Goal: Information Seeking & Learning: Learn about a topic

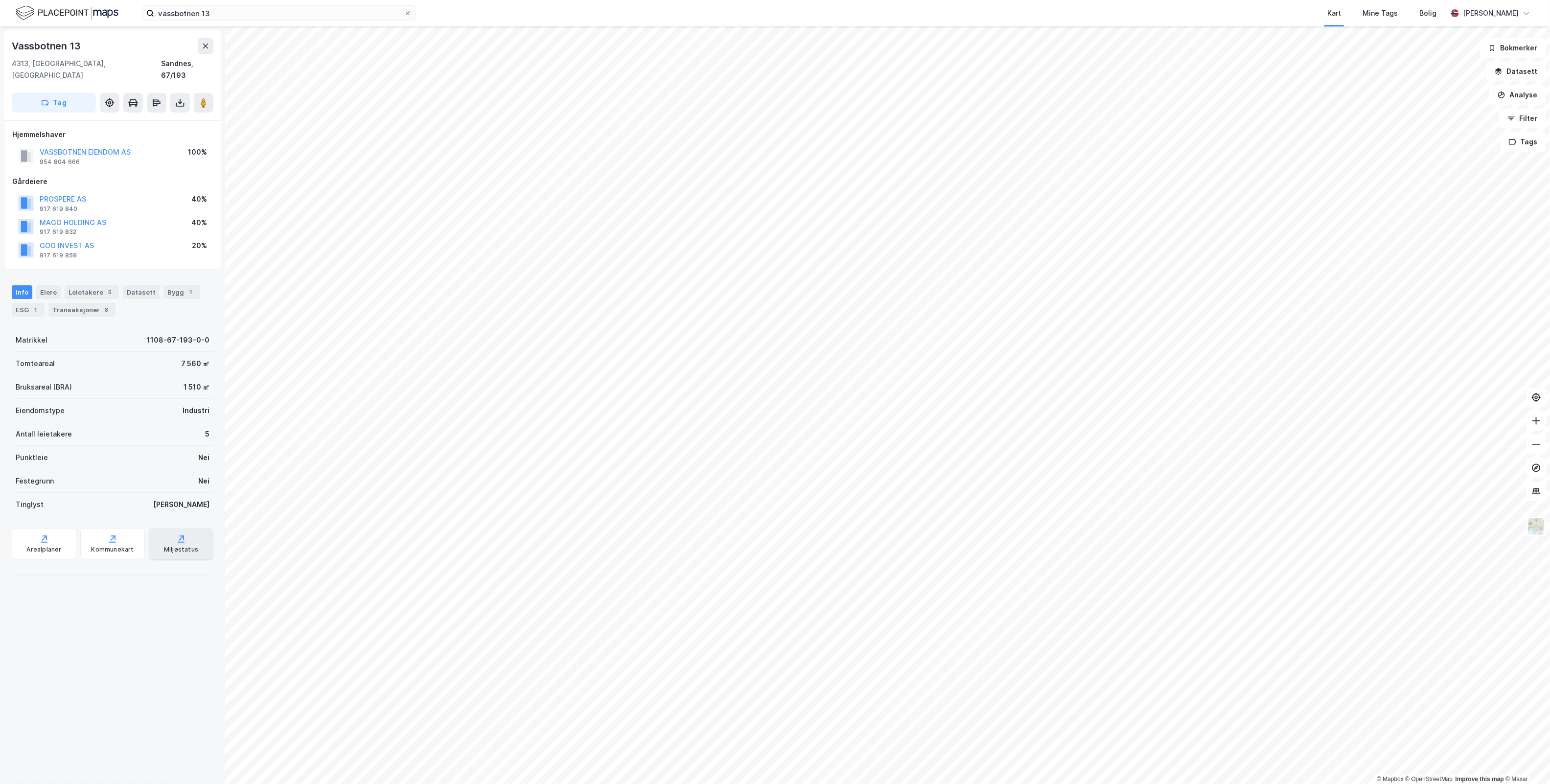
click at [153, 536] on div "Miljøstatus" at bounding box center [181, 544] width 64 height 31
click at [119, 638] on div "Vassbotnen 13 4313, [GEOGRAPHIC_DATA], [GEOGRAPHIC_DATA] Sandnes, 67/193 Tag Hj…" at bounding box center [113, 405] width 225 height 758
click at [16, 303] on div "ESG 1" at bounding box center [28, 309] width 32 height 14
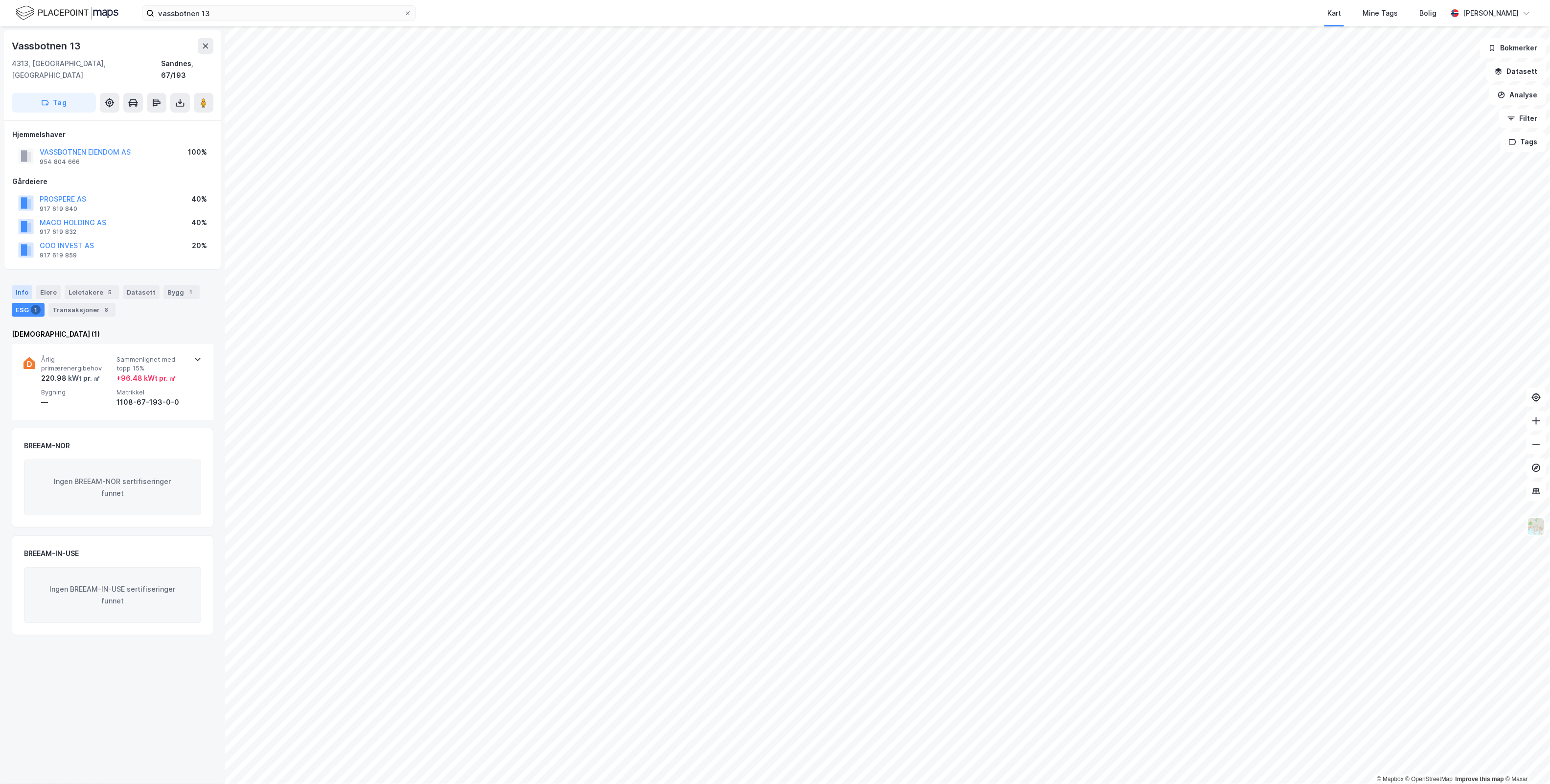
click at [22, 285] on div "Info" at bounding box center [22, 292] width 20 height 14
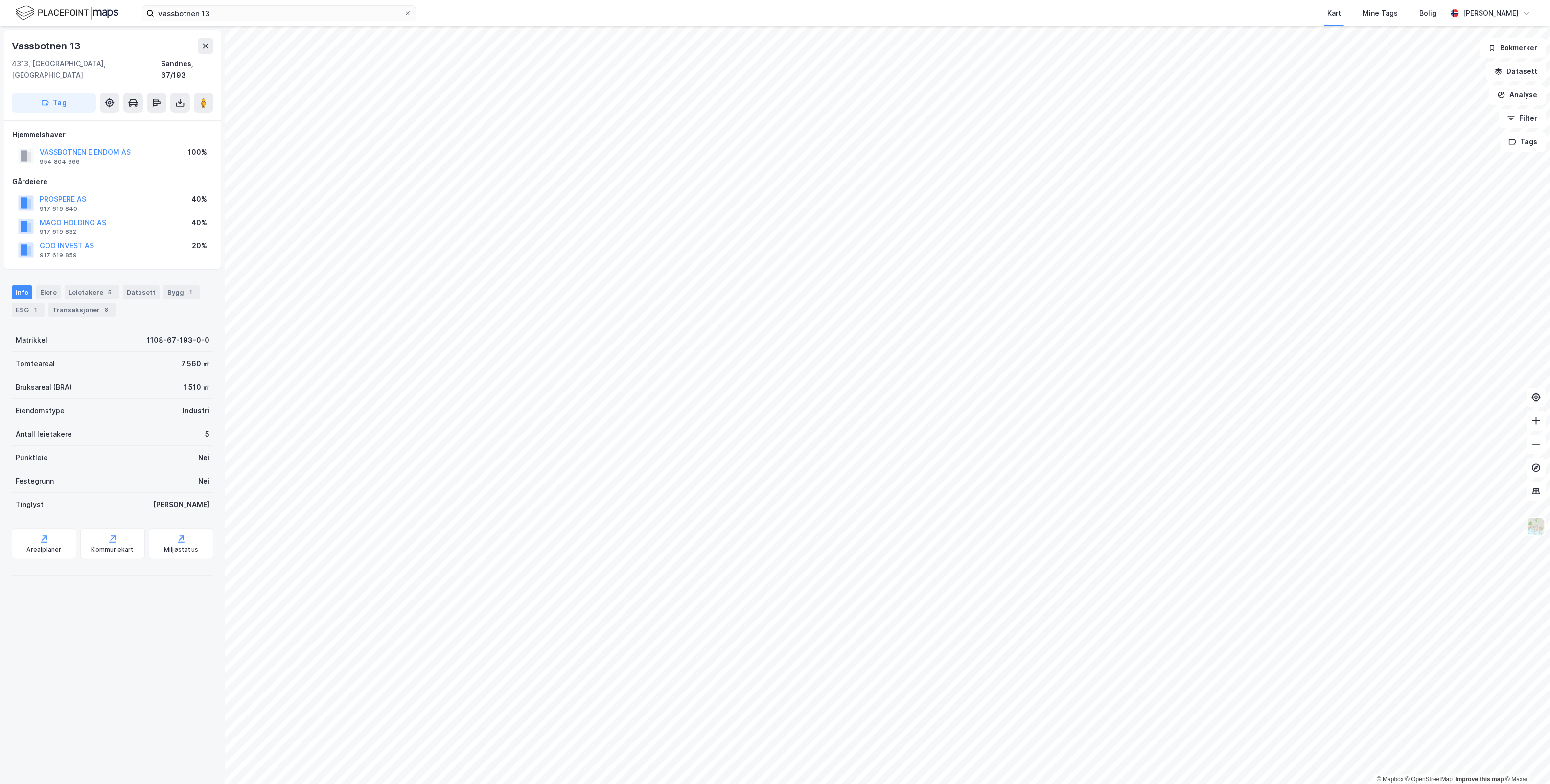
click at [116, 642] on div "Vassbotnen 13 4313, [GEOGRAPHIC_DATA], [GEOGRAPHIC_DATA] Sandnes, 67/193 Tag Hj…" at bounding box center [113, 405] width 225 height 758
click at [32, 305] on div "1" at bounding box center [36, 310] width 10 height 10
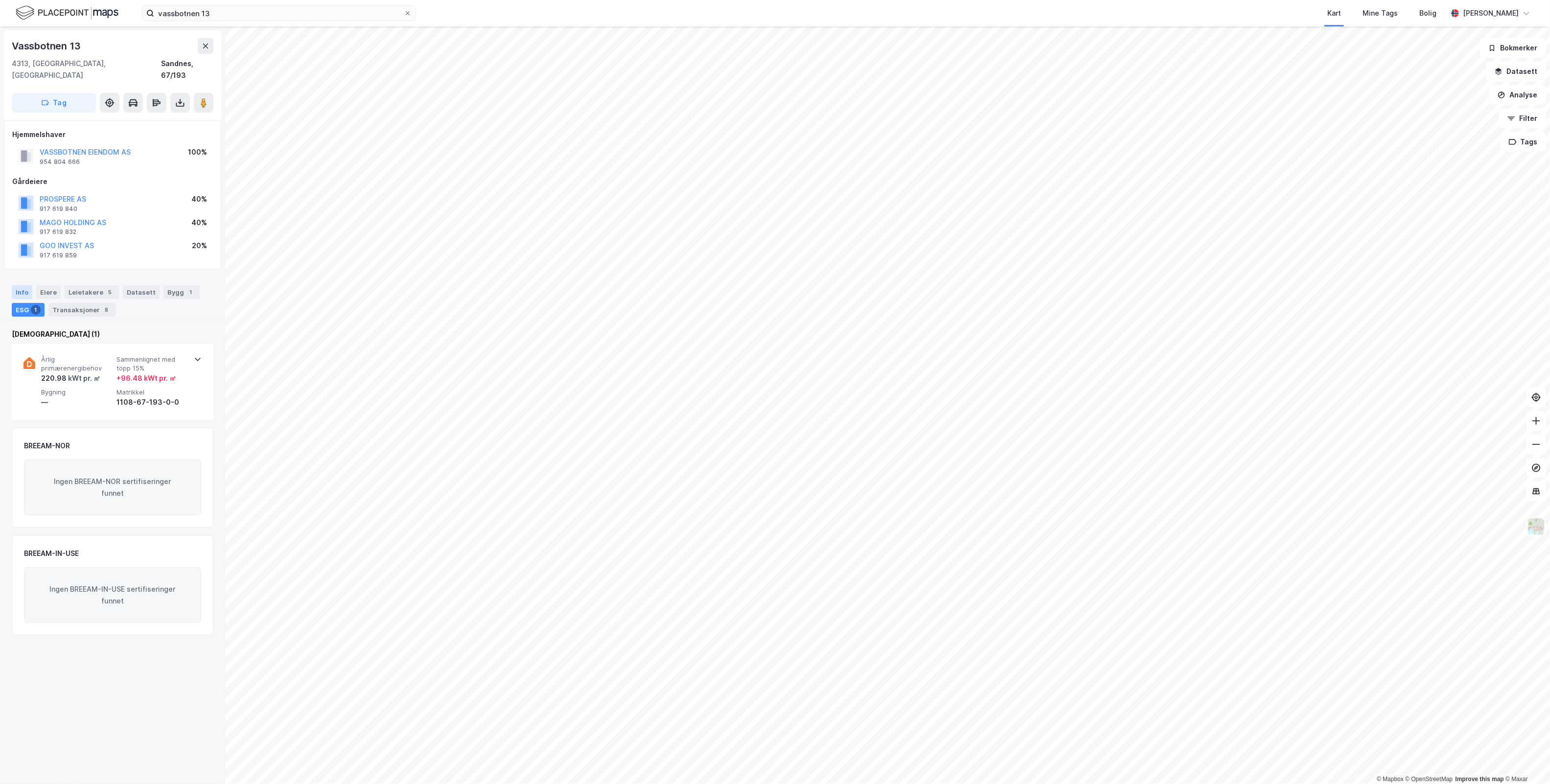
click at [15, 285] on div "Info" at bounding box center [22, 292] width 20 height 14
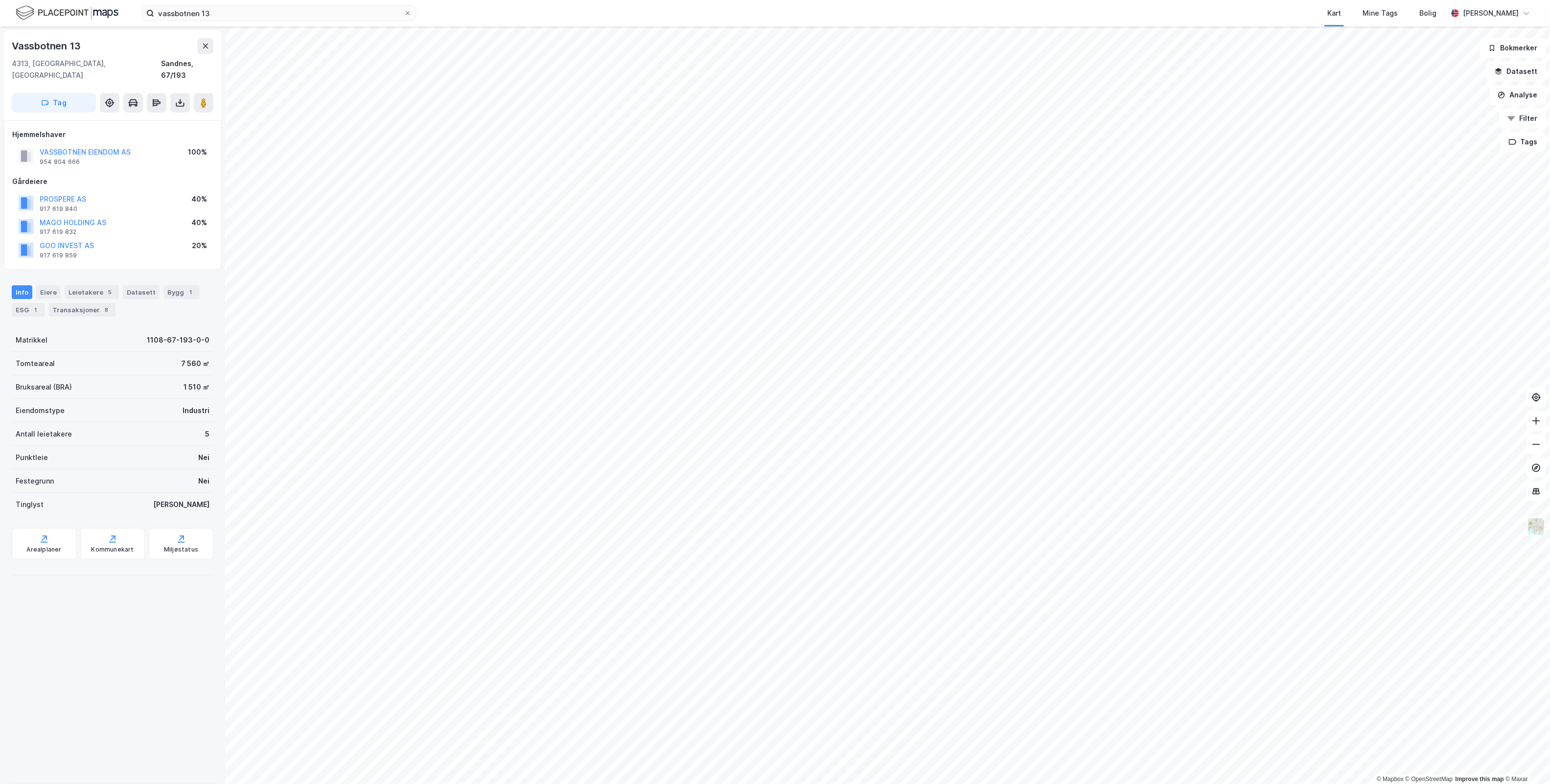
click at [127, 661] on div "Vassbotnen 13 4313, [GEOGRAPHIC_DATA], [GEOGRAPHIC_DATA] Sandnes, 67/193 Tag Hj…" at bounding box center [113, 405] width 225 height 758
click at [688, 783] on html "vassbotnen 13 Kart Mine Tags Bolig [PERSON_NAME] © Mapbox © OpenStreetMap Impro…" at bounding box center [775, 392] width 1550 height 784
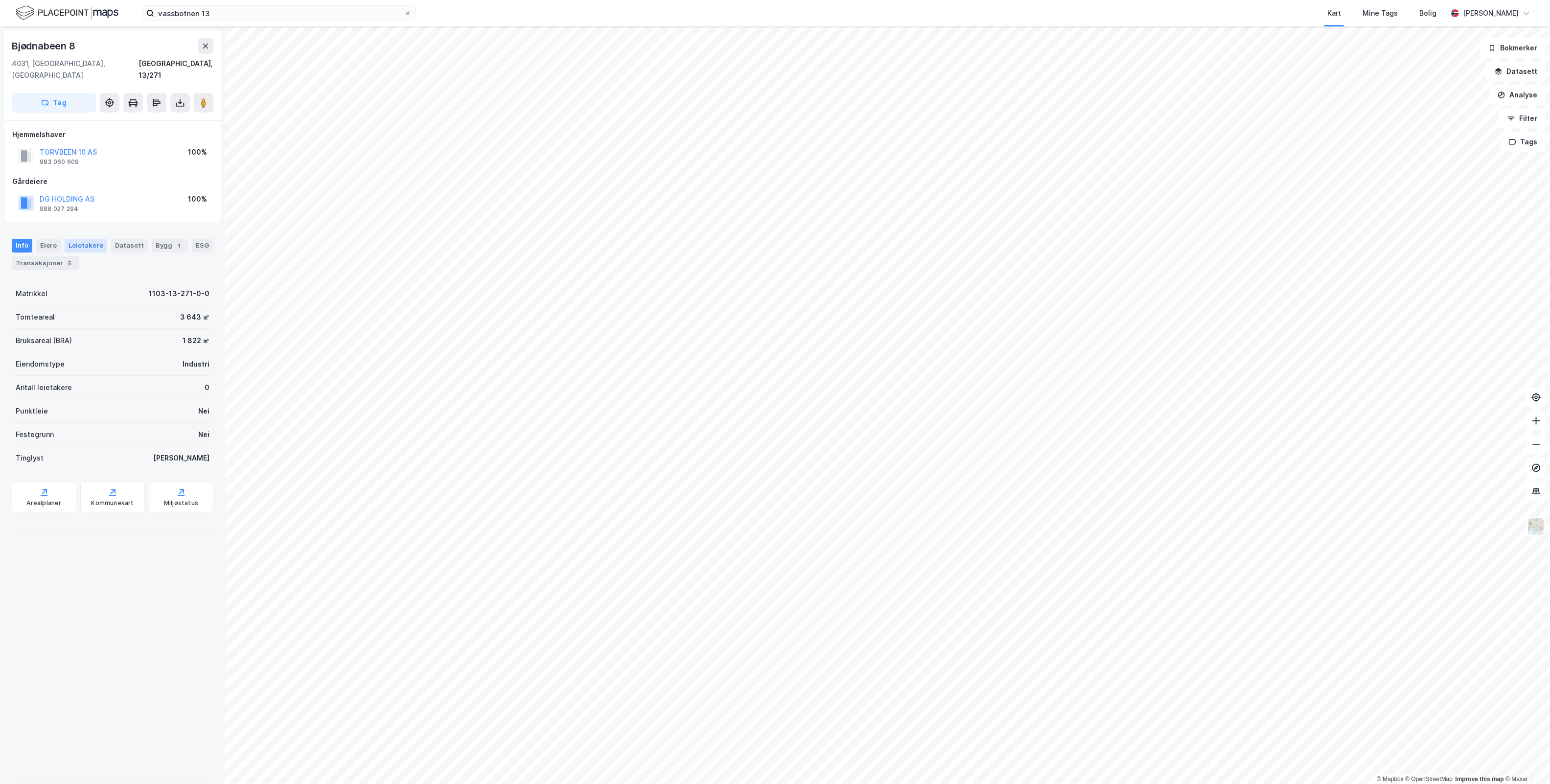
click at [81, 239] on div "Leietakere" at bounding box center [85, 245] width 43 height 14
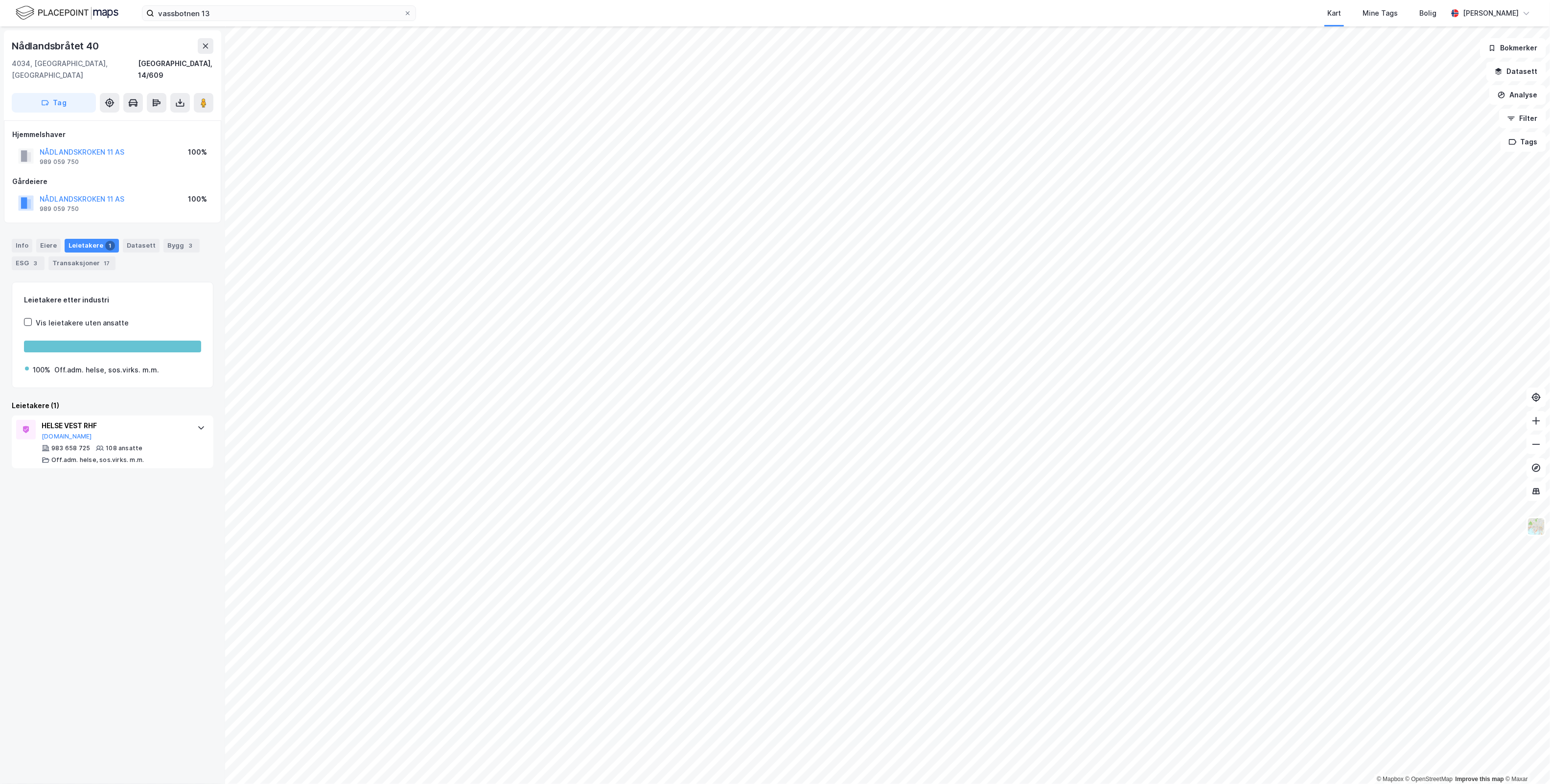
click at [972, 783] on html "vassbotnen 13 Kart Mine Tags Bolig [PERSON_NAME] © Mapbox © OpenStreetMap Impro…" at bounding box center [775, 392] width 1550 height 784
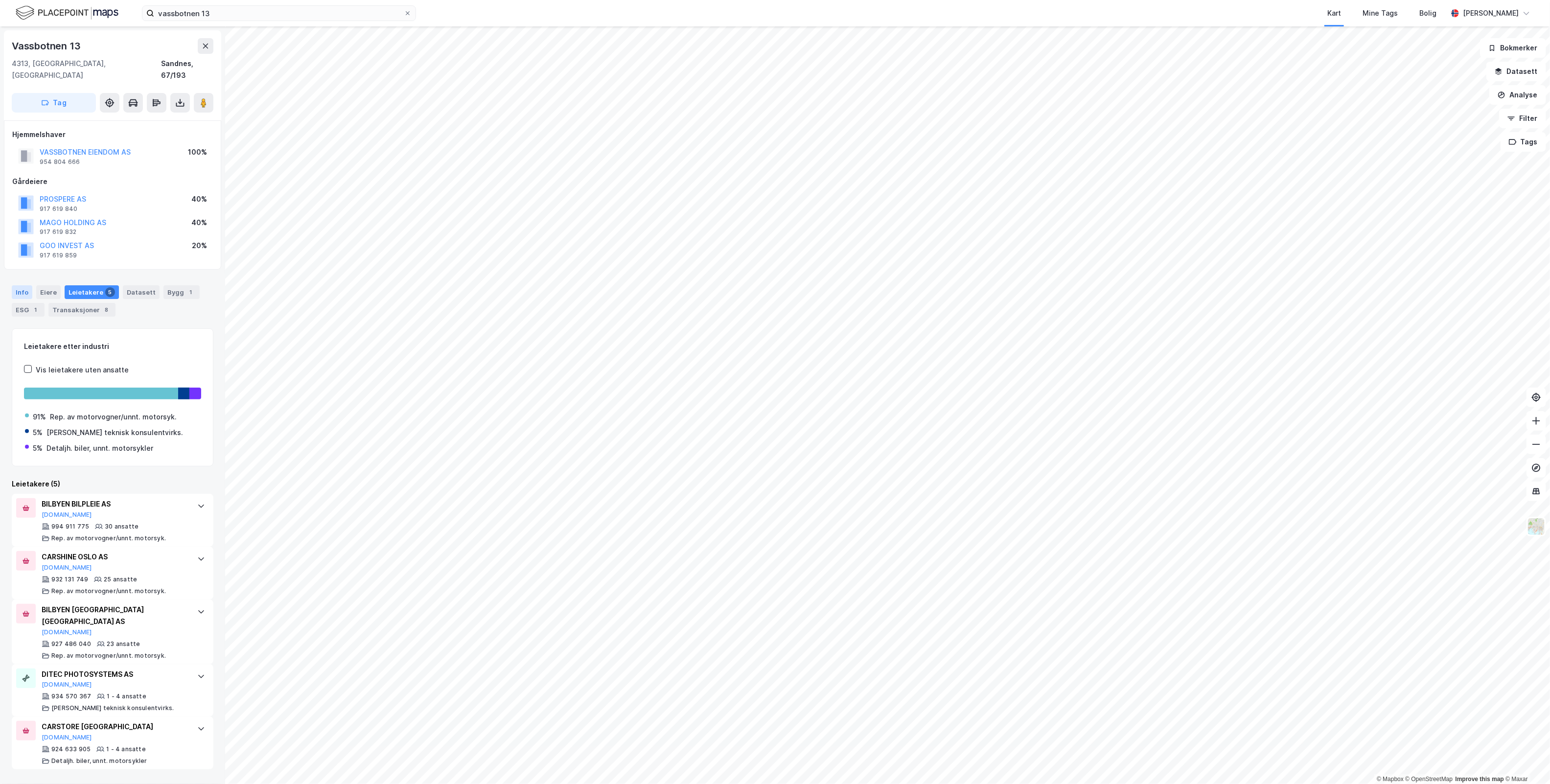
click at [21, 285] on div "Info" at bounding box center [22, 292] width 20 height 14
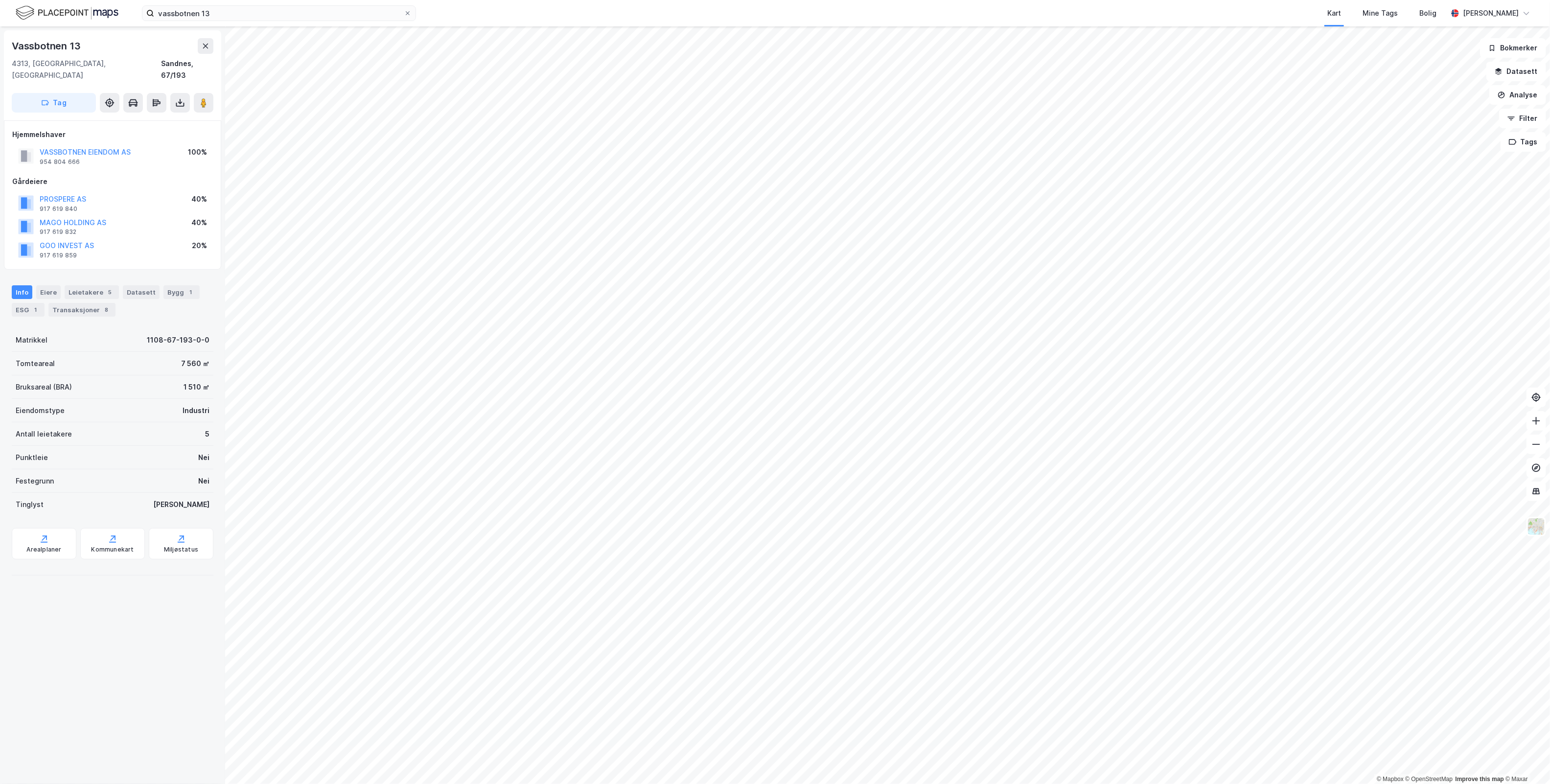
click at [78, 655] on div "Vassbotnen 13 4313, [GEOGRAPHIC_DATA], [GEOGRAPHIC_DATA] Sandnes, 67/193 Tag Hj…" at bounding box center [113, 405] width 225 height 758
click at [109, 303] on div "Transaksjoner 8" at bounding box center [82, 309] width 67 height 14
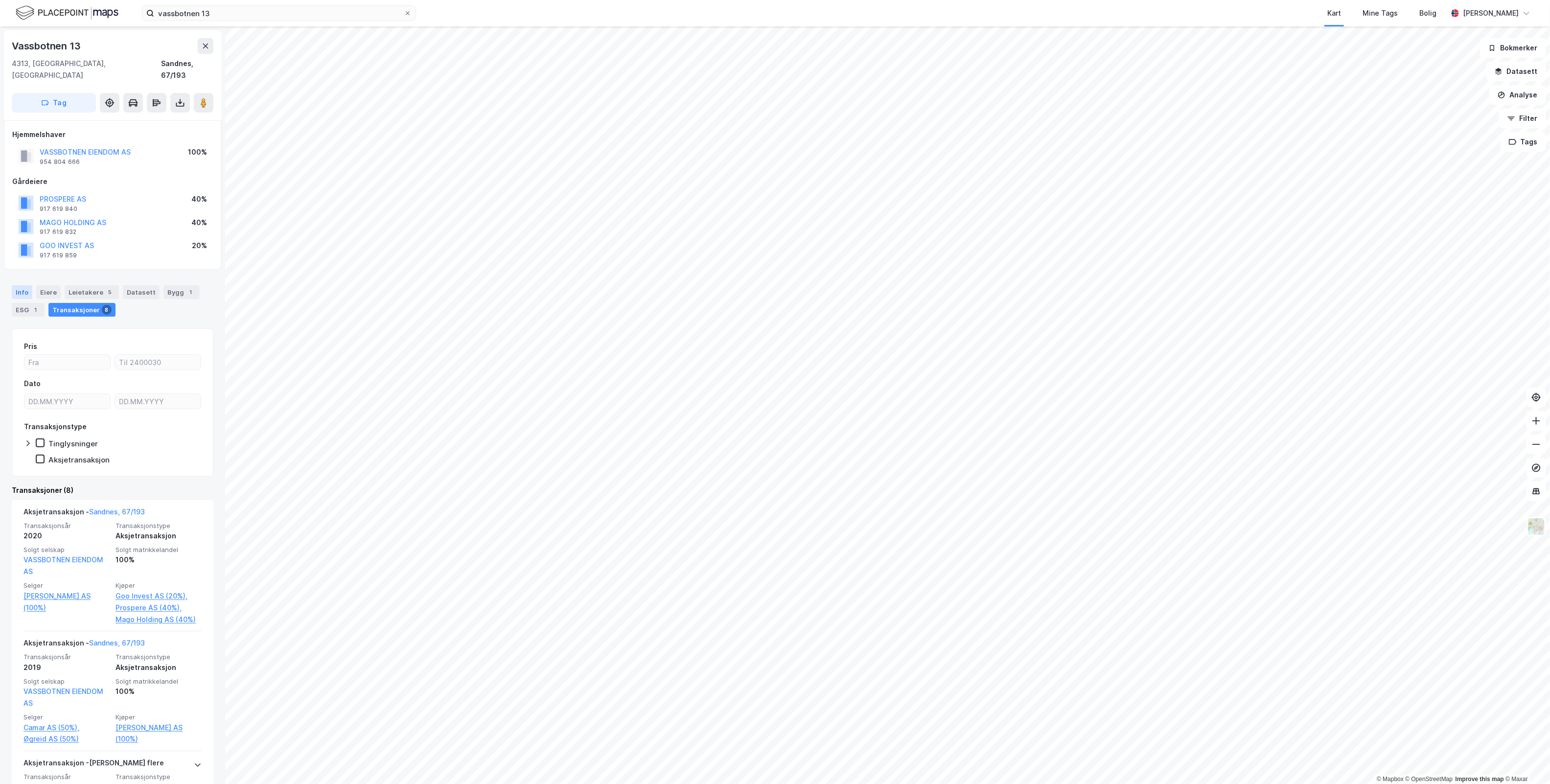
click at [22, 285] on div "Info" at bounding box center [22, 292] width 20 height 14
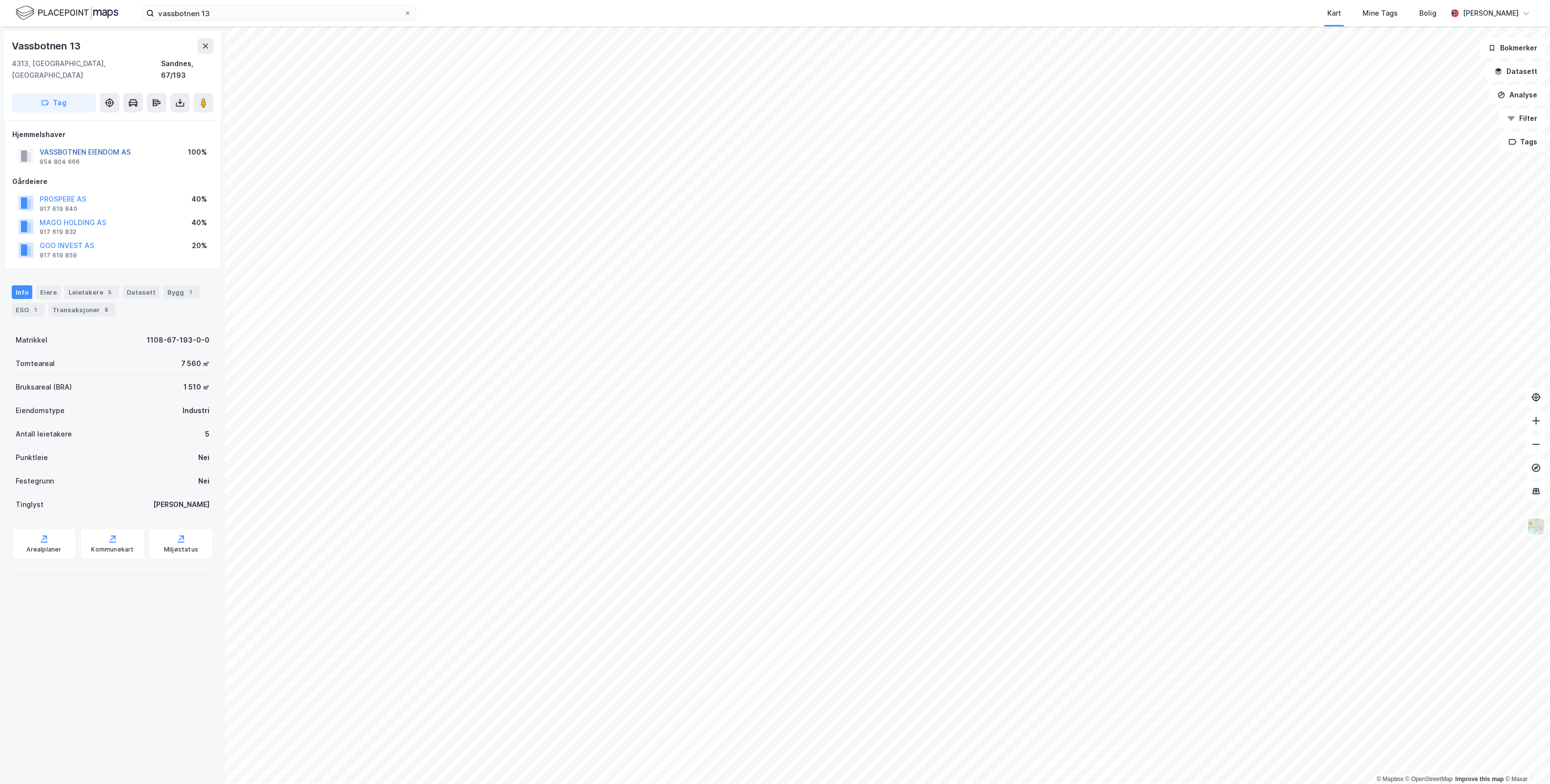
click at [0, 0] on button "VASSBOTNEN EIENDOM AS" at bounding box center [0, 0] width 0 height 0
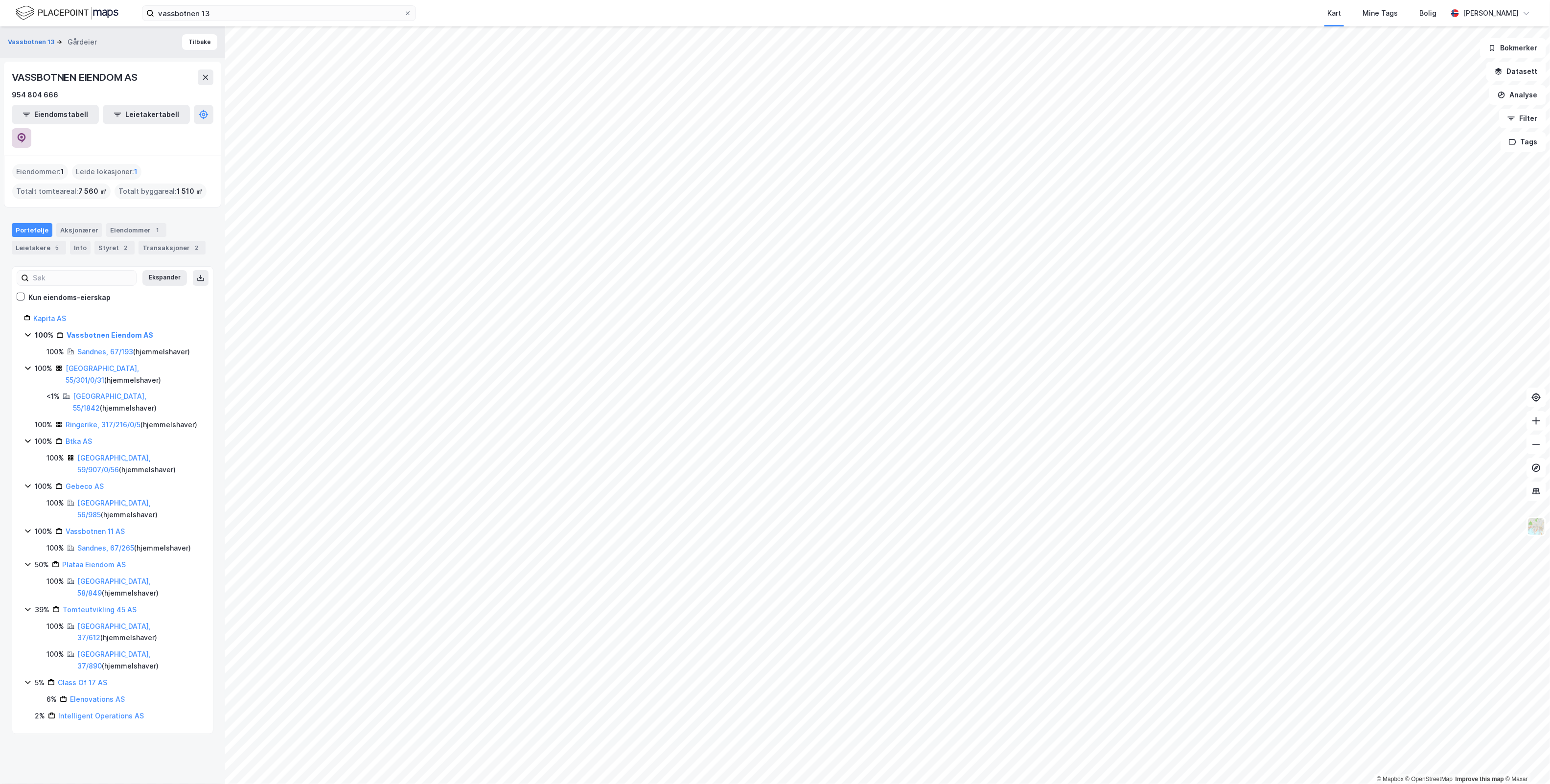
click at [26, 133] on icon at bounding box center [22, 138] width 8 height 10
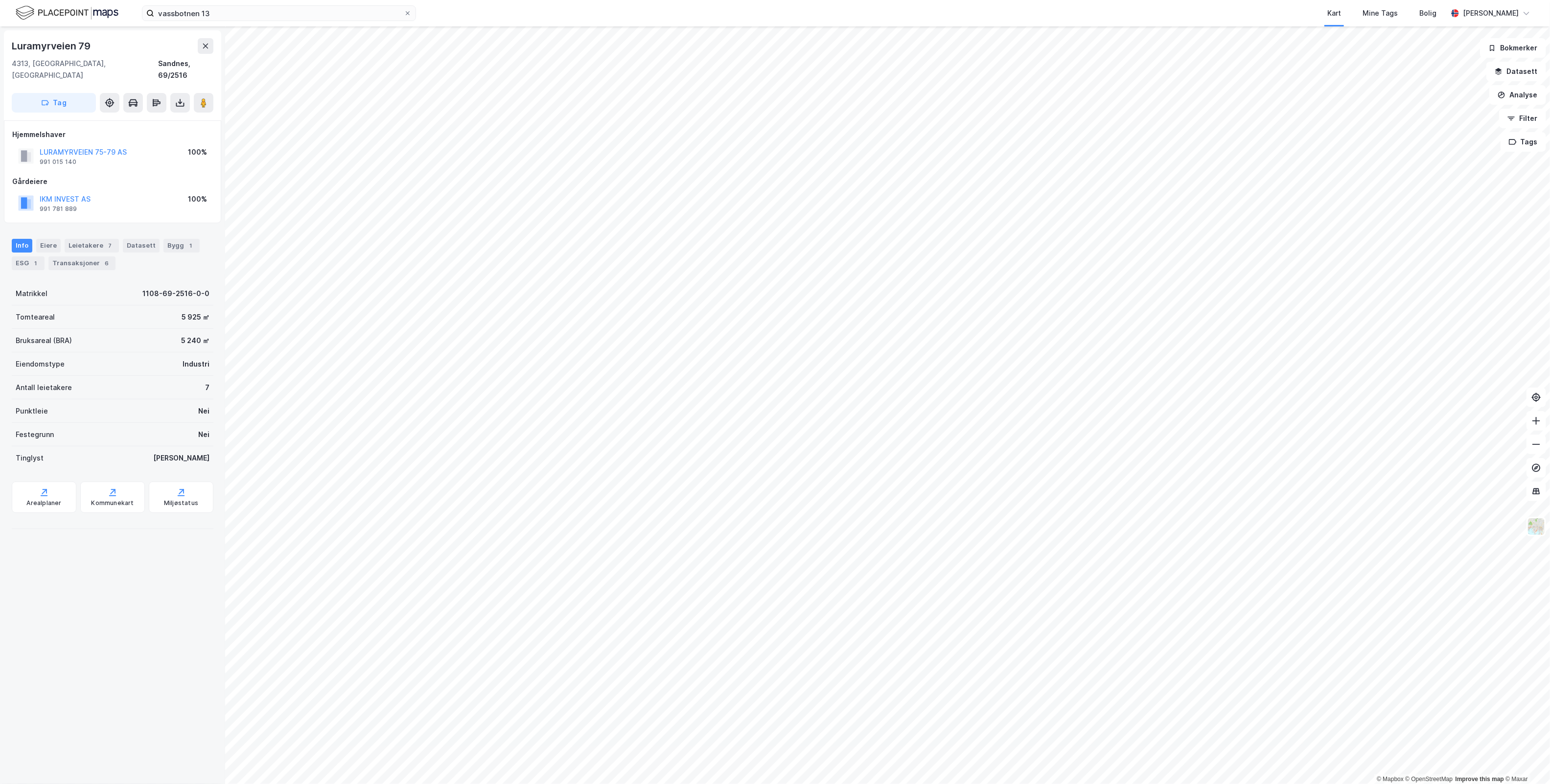
click at [140, 661] on div "Luramyrveien 79 4313, [GEOGRAPHIC_DATA], [GEOGRAPHIC_DATA] Sandnes, 69/2516 Tag…" at bounding box center [113, 405] width 225 height 758
click at [135, 583] on div "Porsmyrveien 1 4314, [GEOGRAPHIC_DATA], [GEOGRAPHIC_DATA] Sandnes, 69/1481 Tag …" at bounding box center [113, 405] width 225 height 758
click at [113, 620] on div "Porsmyrveien 1 4314, [GEOGRAPHIC_DATA], [GEOGRAPHIC_DATA] Sandnes, 69/1481 Tag …" at bounding box center [113, 405] width 225 height 758
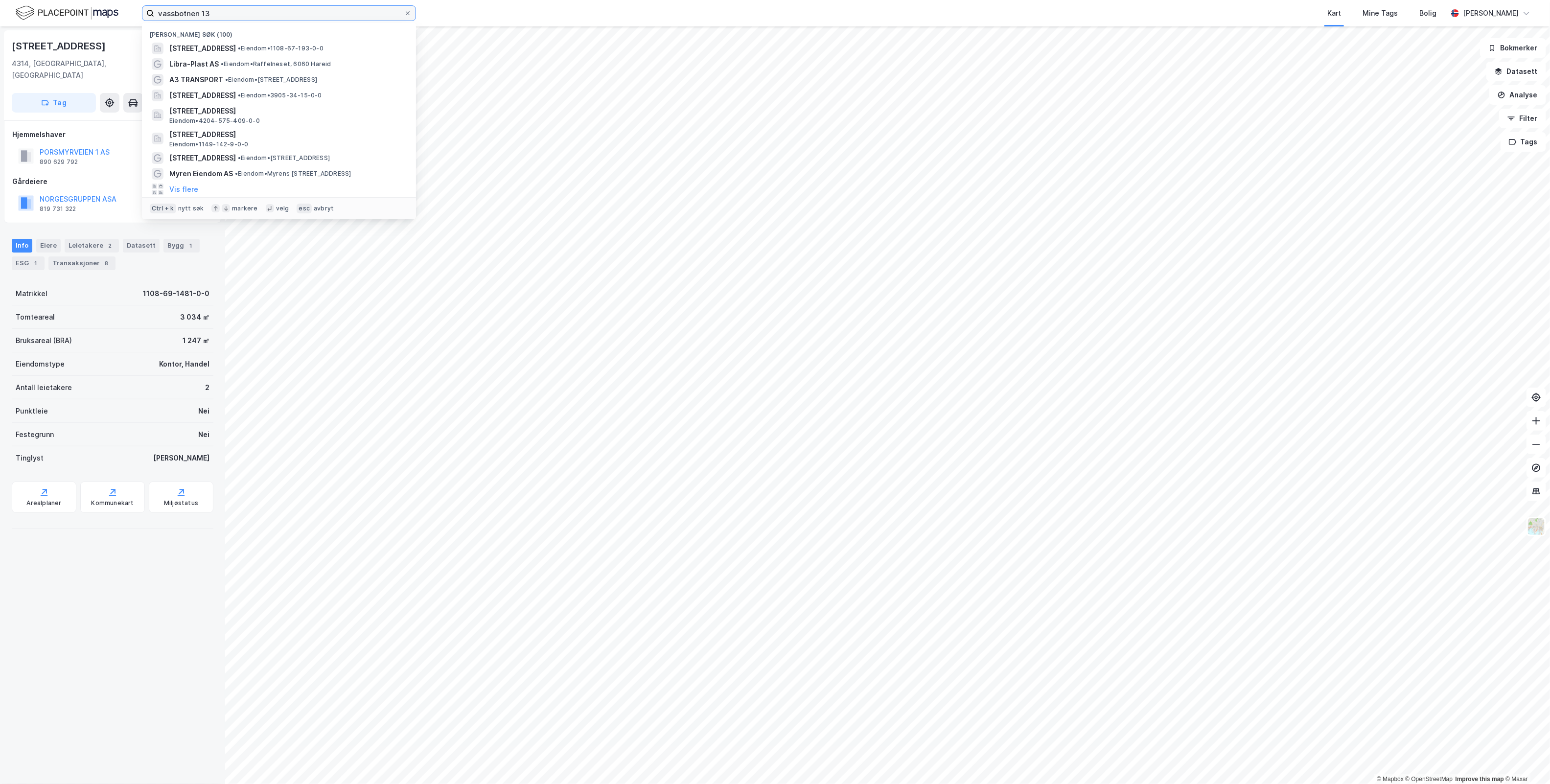
drag, startPoint x: 231, startPoint y: 12, endPoint x: -300, endPoint y: 72, distance: 534.4
click at [0, 72] on html "vassbotnen 13 Nylige søk (100) [STREET_ADDRESS] • Eiendom • 1108-67-193-0-0 Lib…" at bounding box center [775, 392] width 1550 height 784
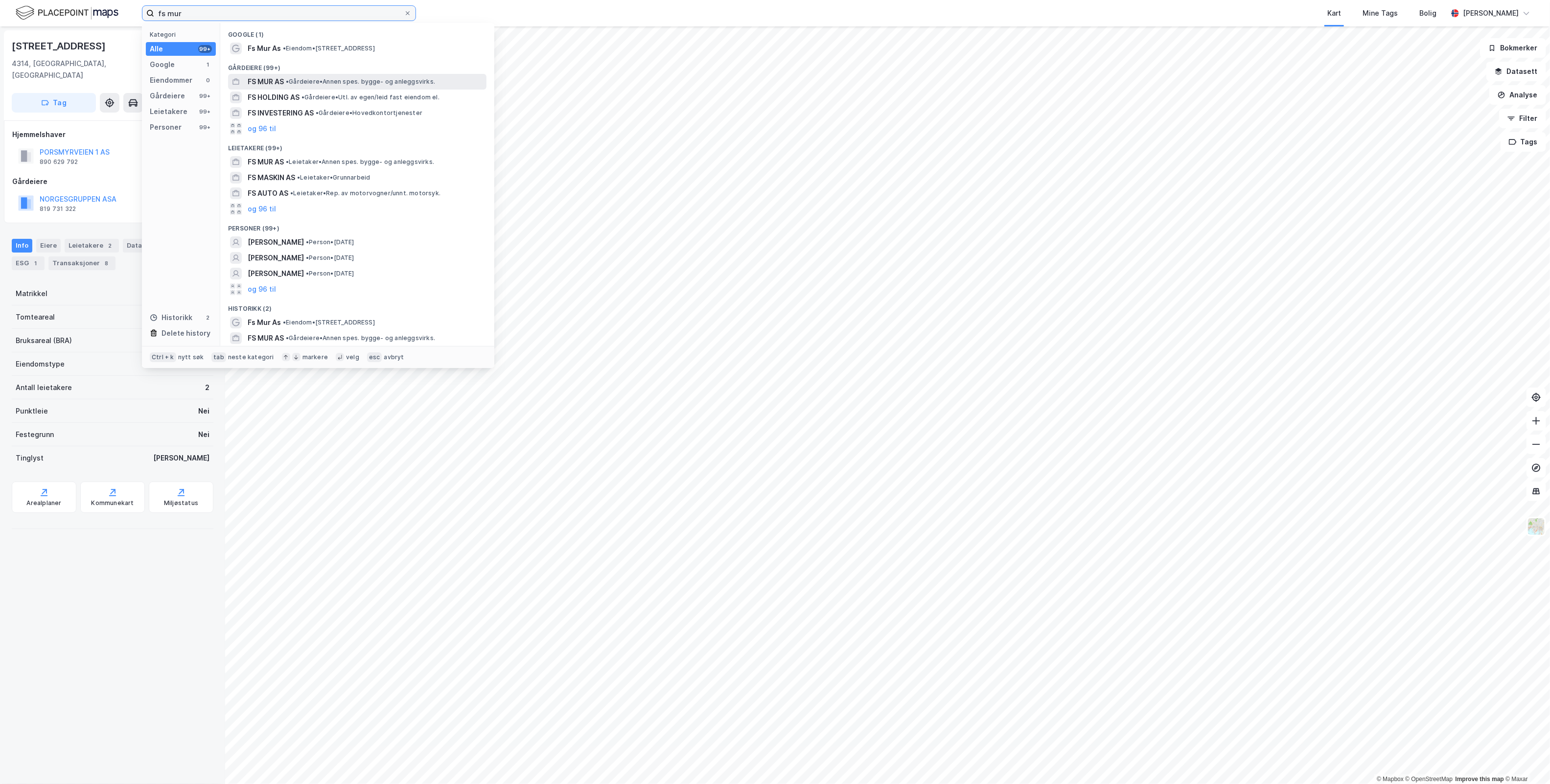
type input "fs mur"
click at [437, 81] on div "FS MUR AS • Gårdeiere • Annen spes. bygge- og anleggsvirks." at bounding box center [366, 82] width 237 height 12
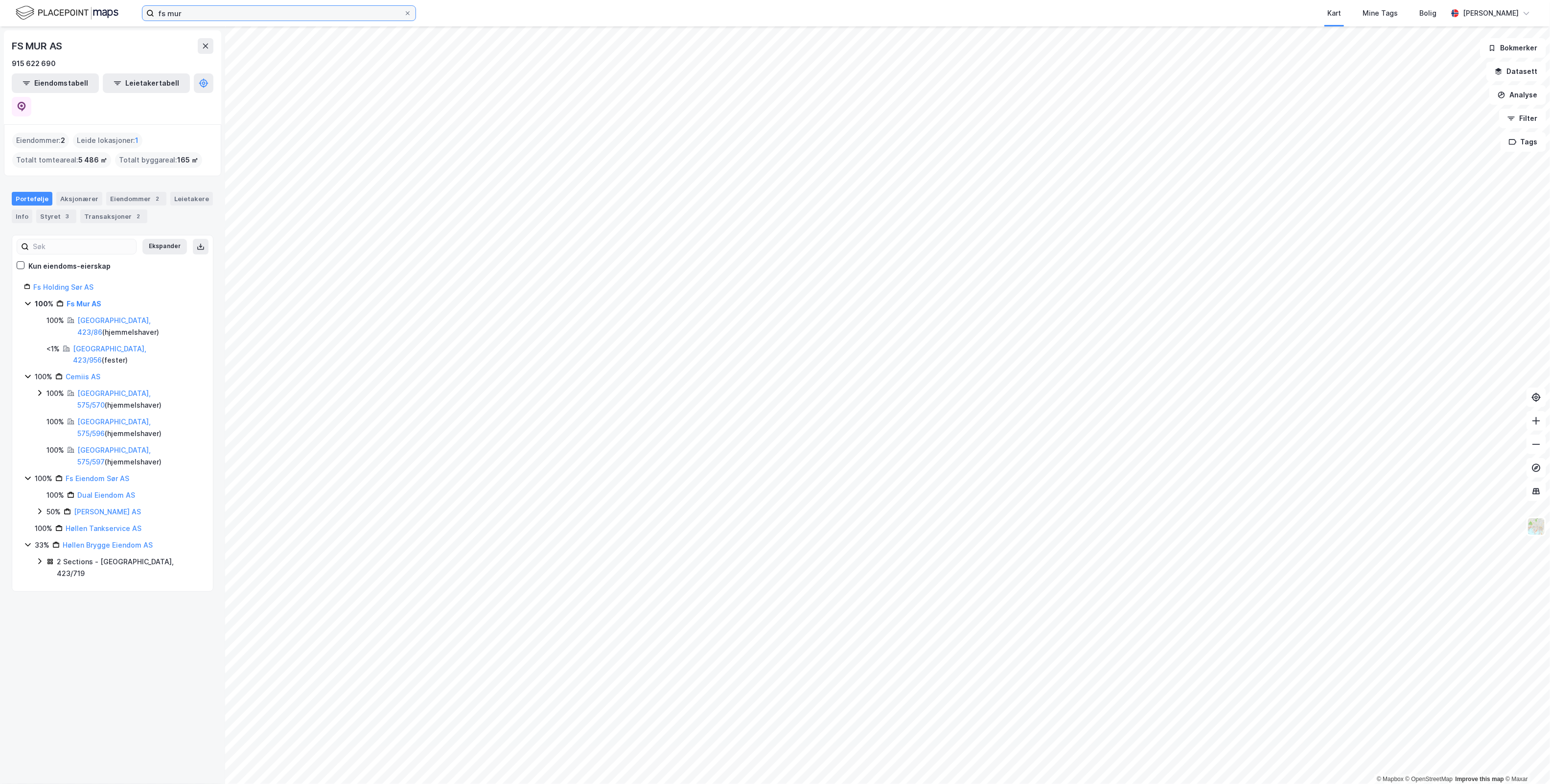
click at [214, 8] on input "fs mur" at bounding box center [279, 13] width 250 height 14
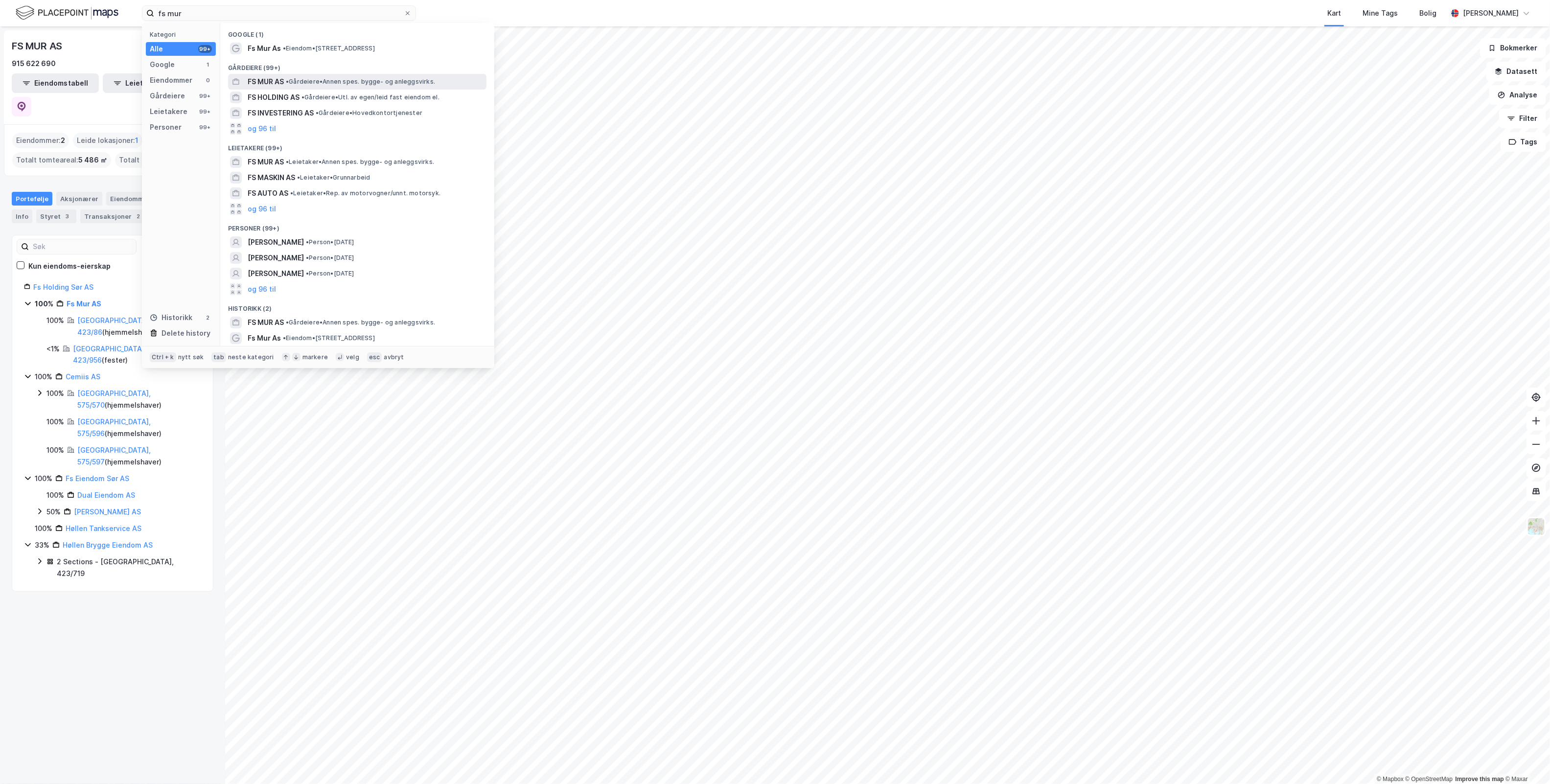
click at [321, 83] on span "• Gårdeiere • Annen spes. bygge- og anleggsvirks." at bounding box center [360, 81] width 149 height 8
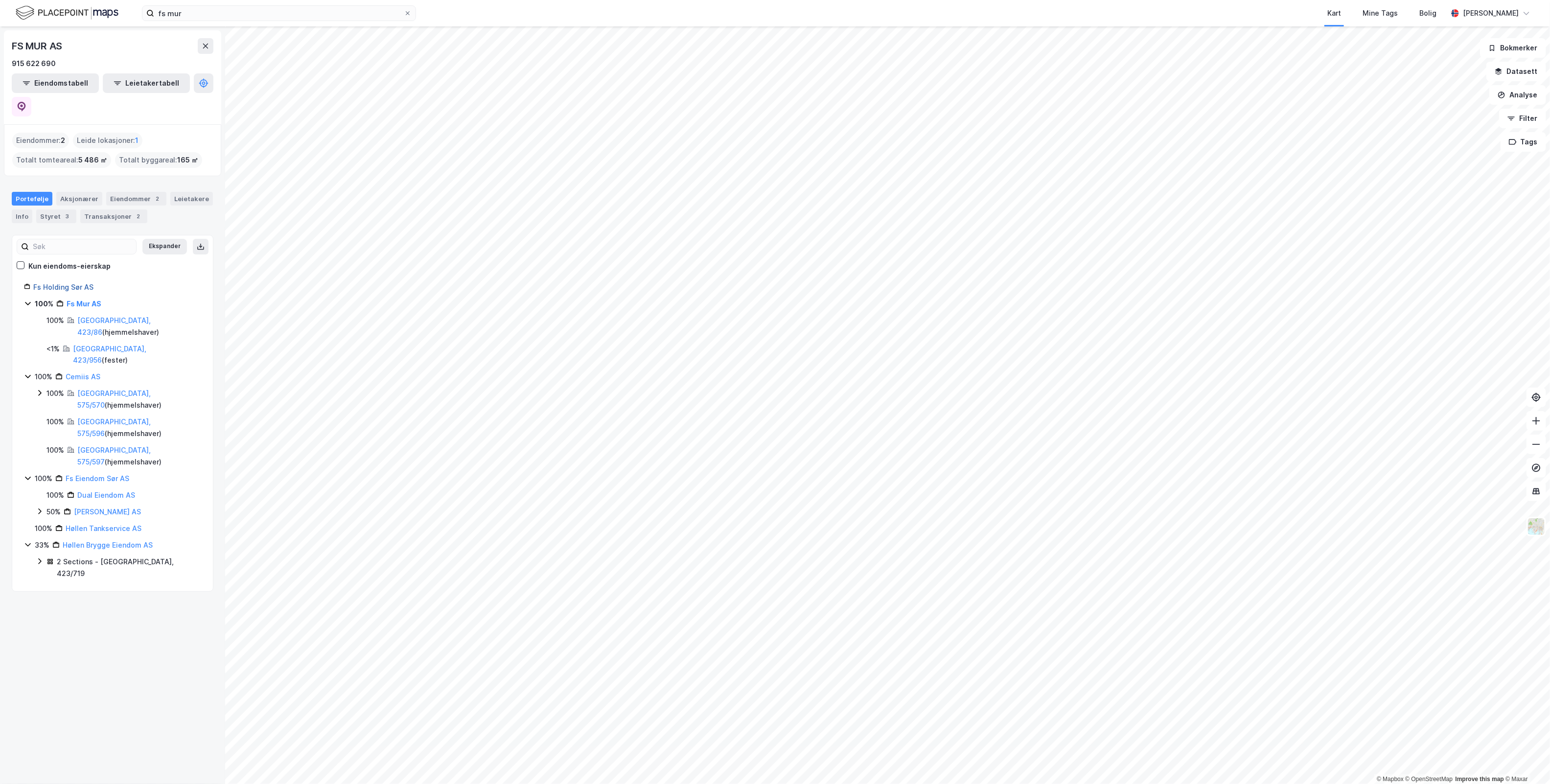
click at [80, 283] on link "Fs Holding Sør AS" at bounding box center [63, 287] width 60 height 8
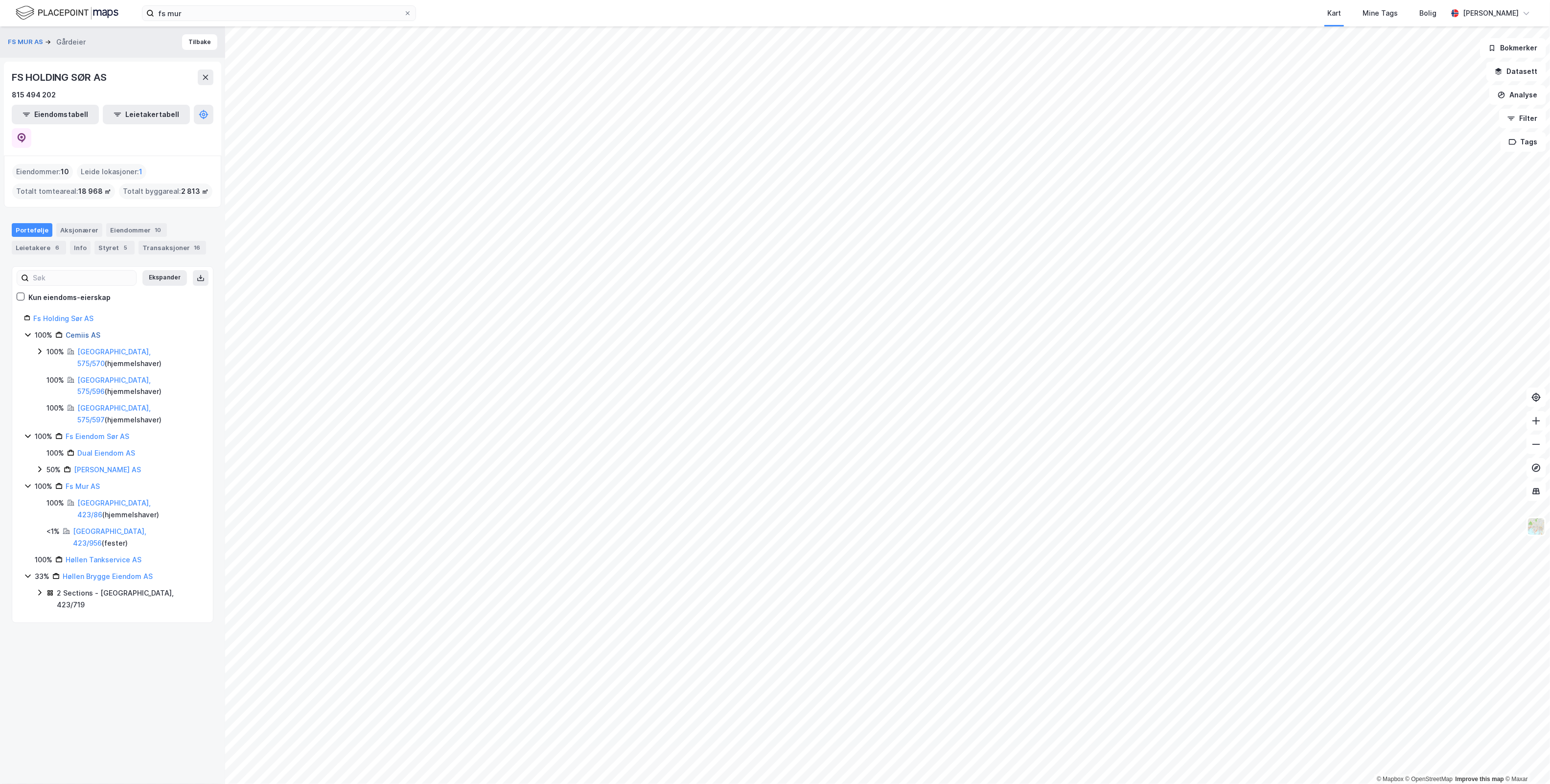
click at [88, 331] on link "Cemiis AS" at bounding box center [83, 335] width 35 height 8
